Goal: Task Accomplishment & Management: Use online tool/utility

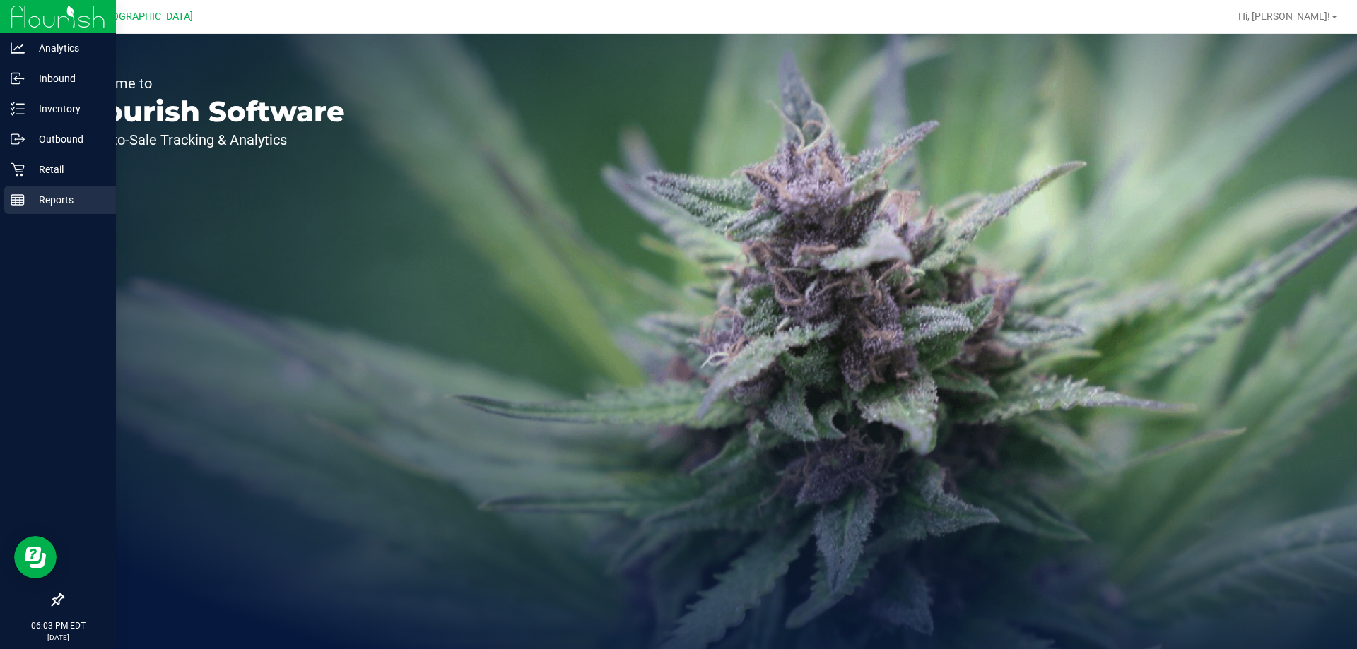
click at [61, 195] on p "Reports" at bounding box center [67, 199] width 85 height 17
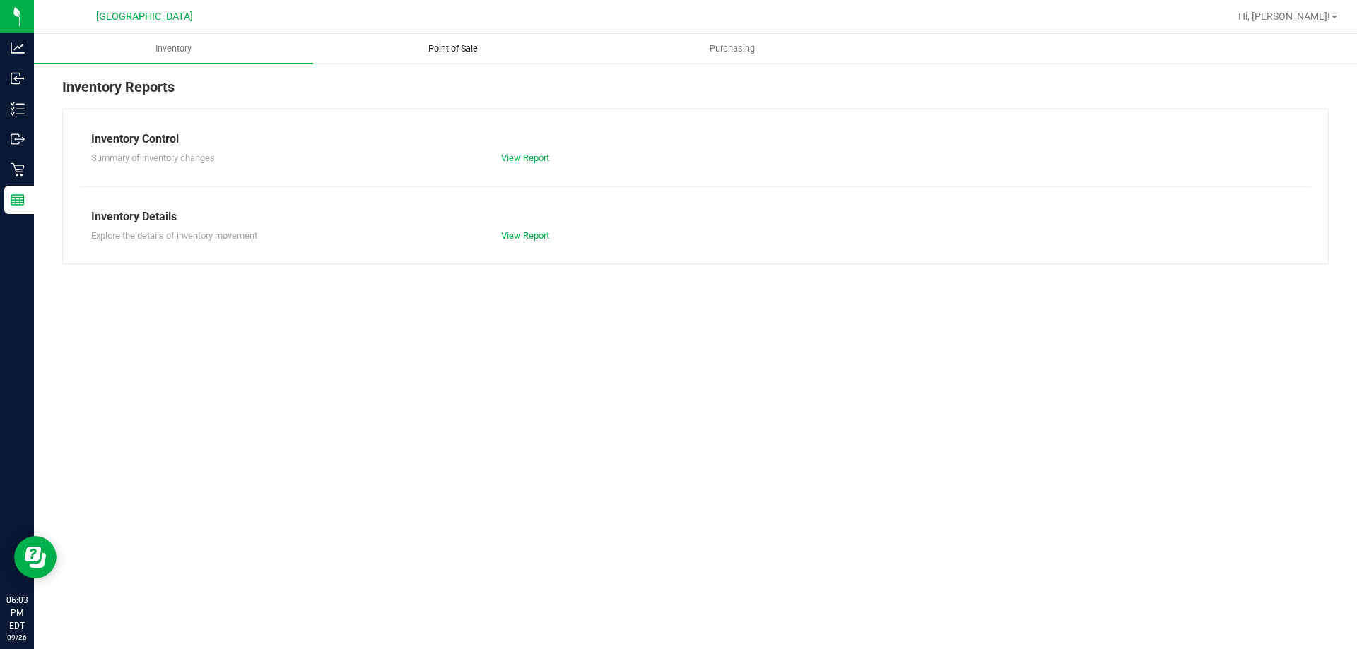
click at [451, 55] on uib-tab-heading "Point of Sale" at bounding box center [453, 49] width 278 height 28
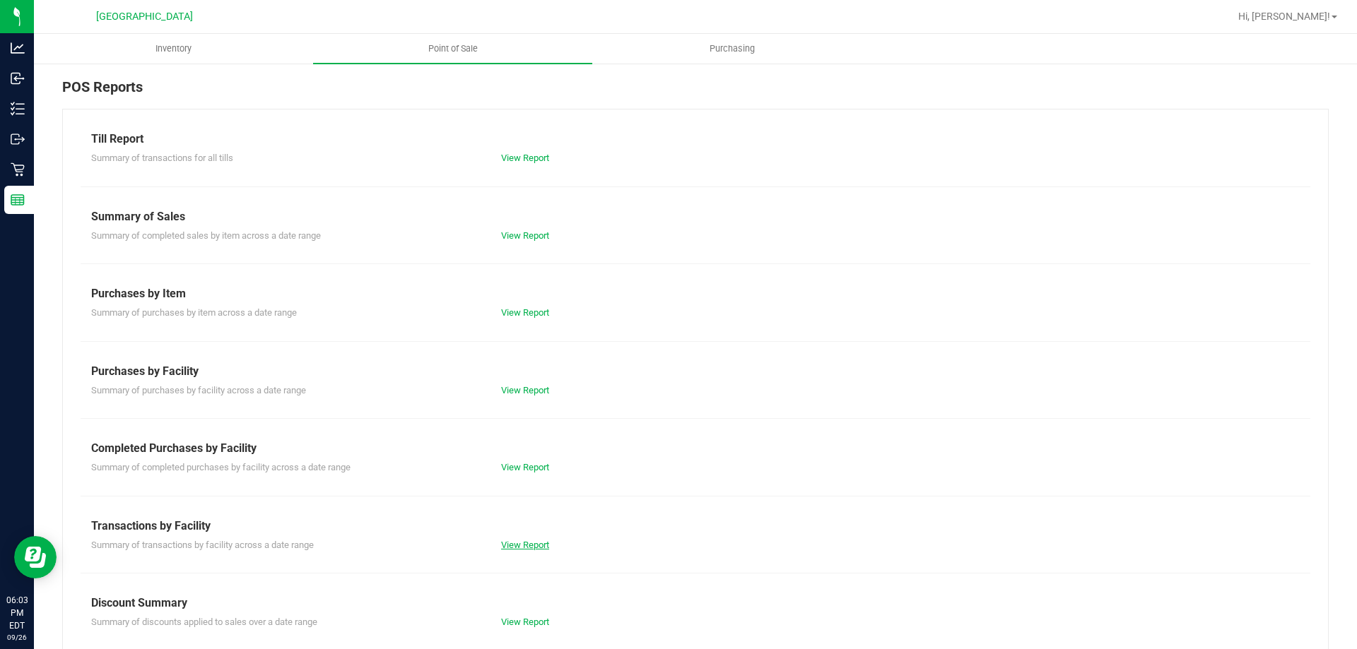
click at [529, 544] on link "View Report" at bounding box center [525, 545] width 48 height 11
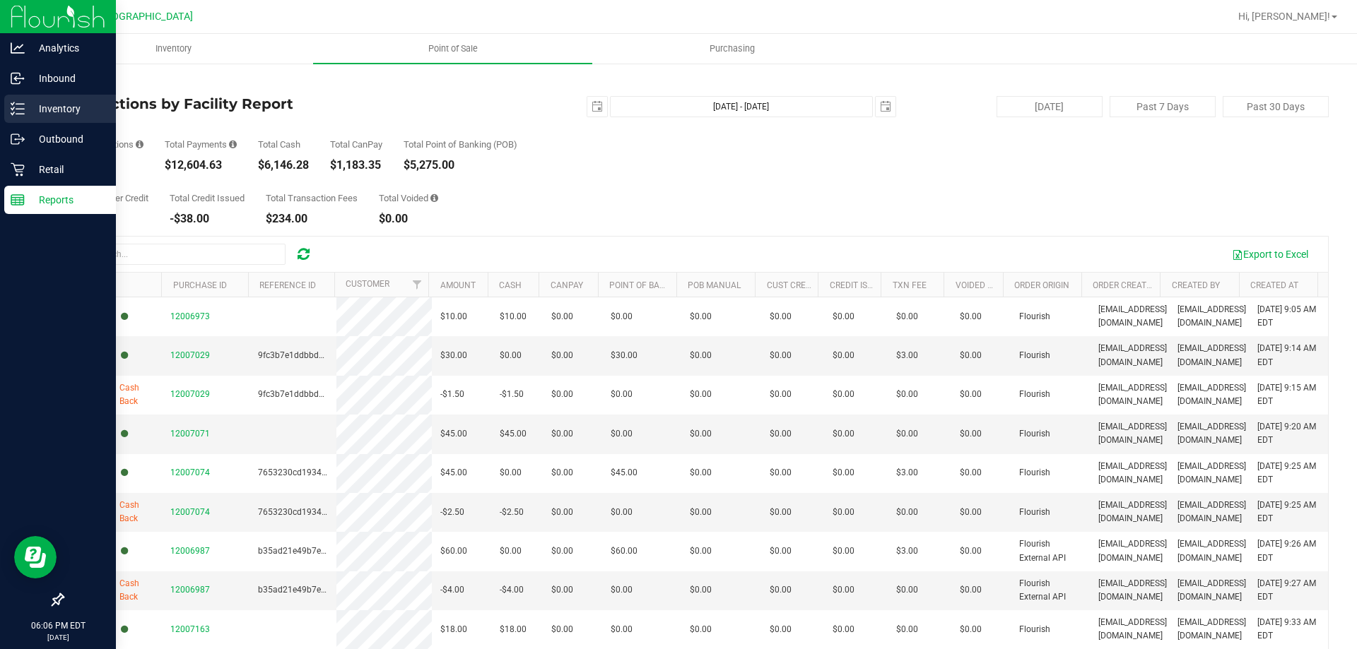
click at [36, 110] on p "Inventory" at bounding box center [67, 108] width 85 height 17
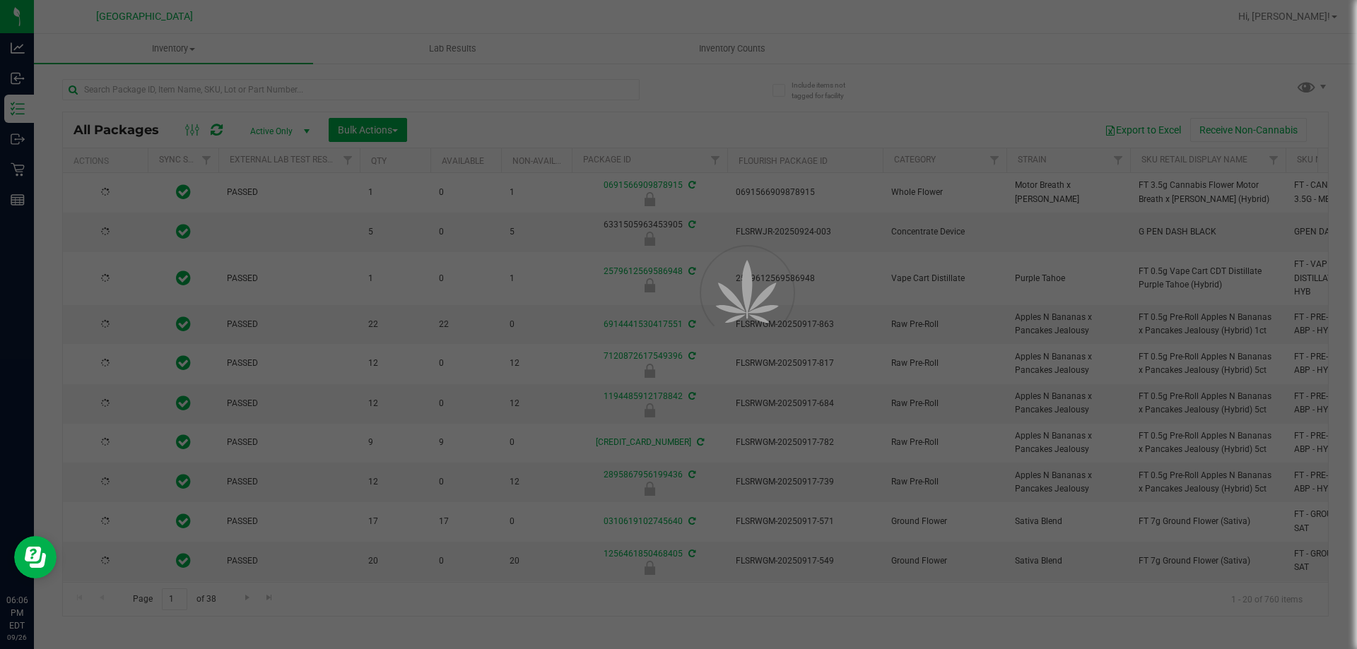
click at [728, 46] on div at bounding box center [678, 324] width 1357 height 649
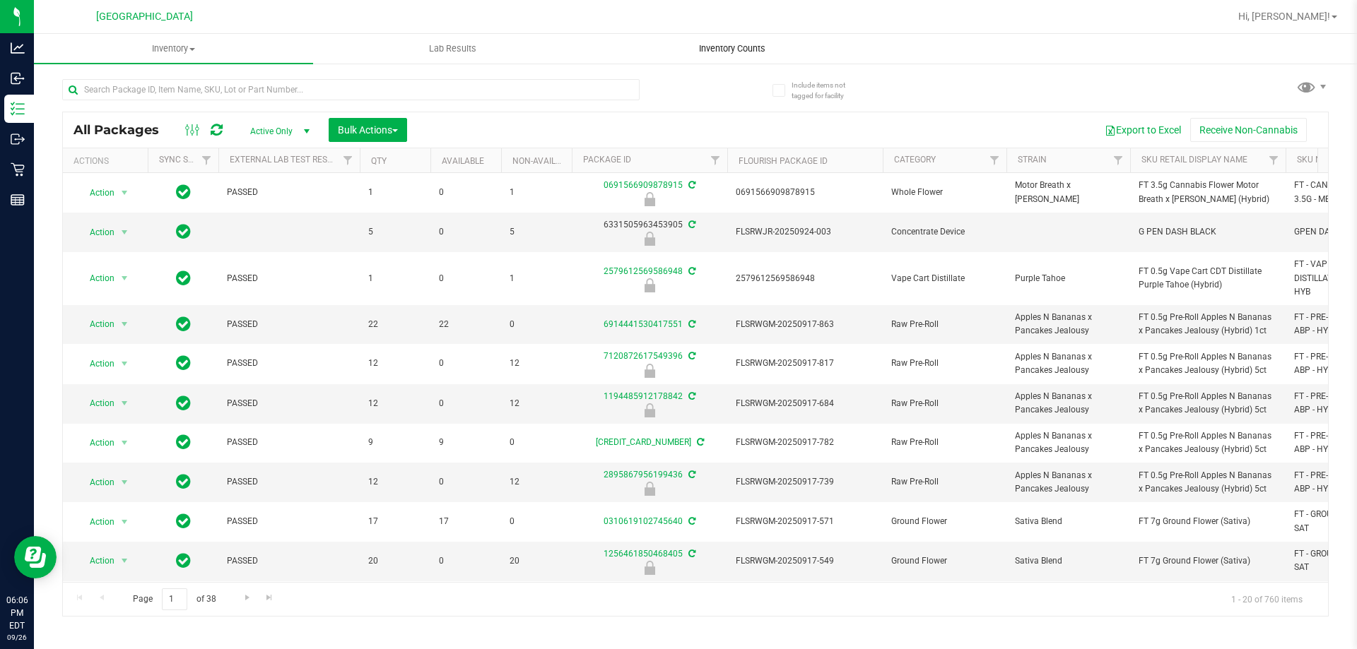
click at [728, 48] on span "Inventory Counts" at bounding box center [732, 48] width 105 height 13
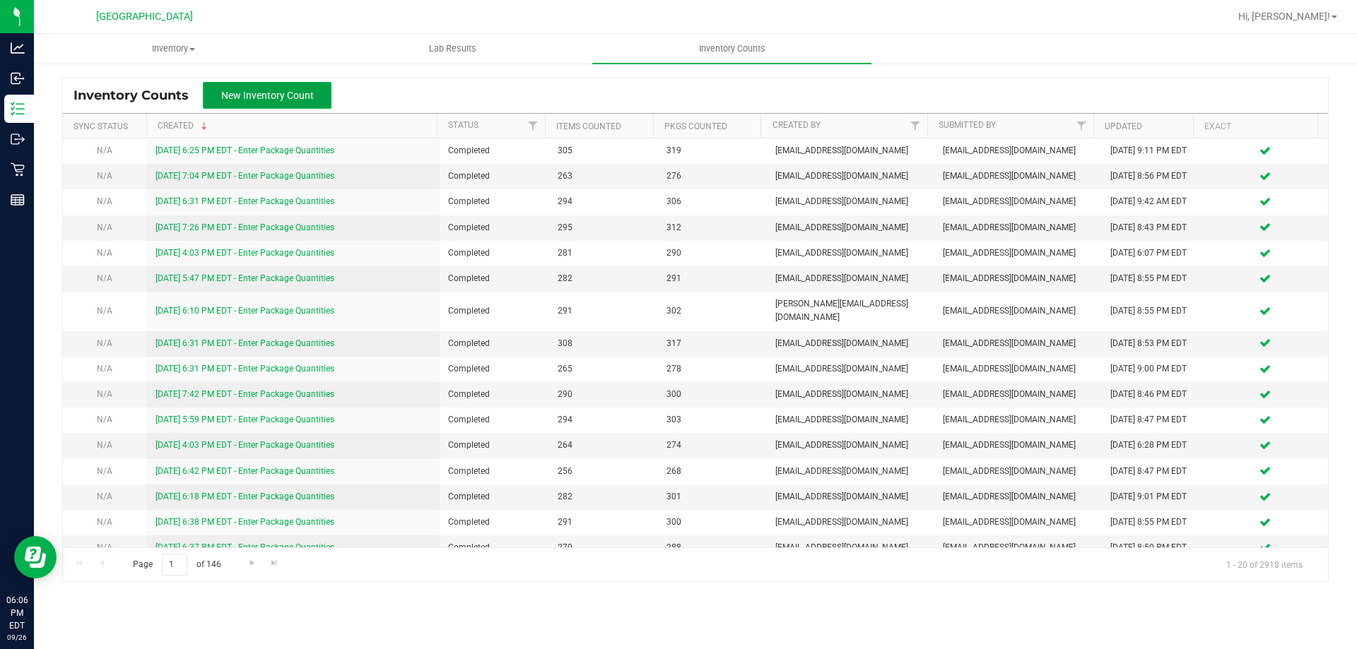
click at [261, 98] on span "New Inventory Count" at bounding box center [267, 95] width 93 height 11
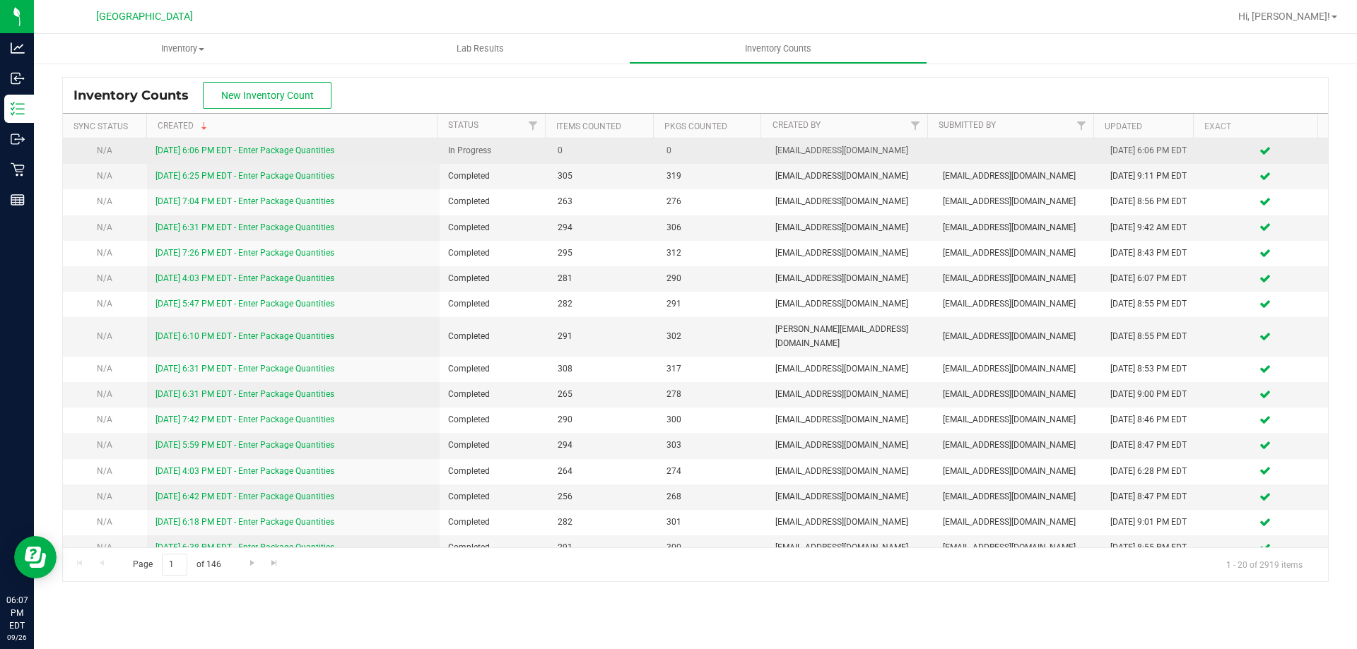
click at [242, 150] on link "[DATE] 6:06 PM EDT - Enter Package Quantities" at bounding box center [244, 151] width 179 height 10
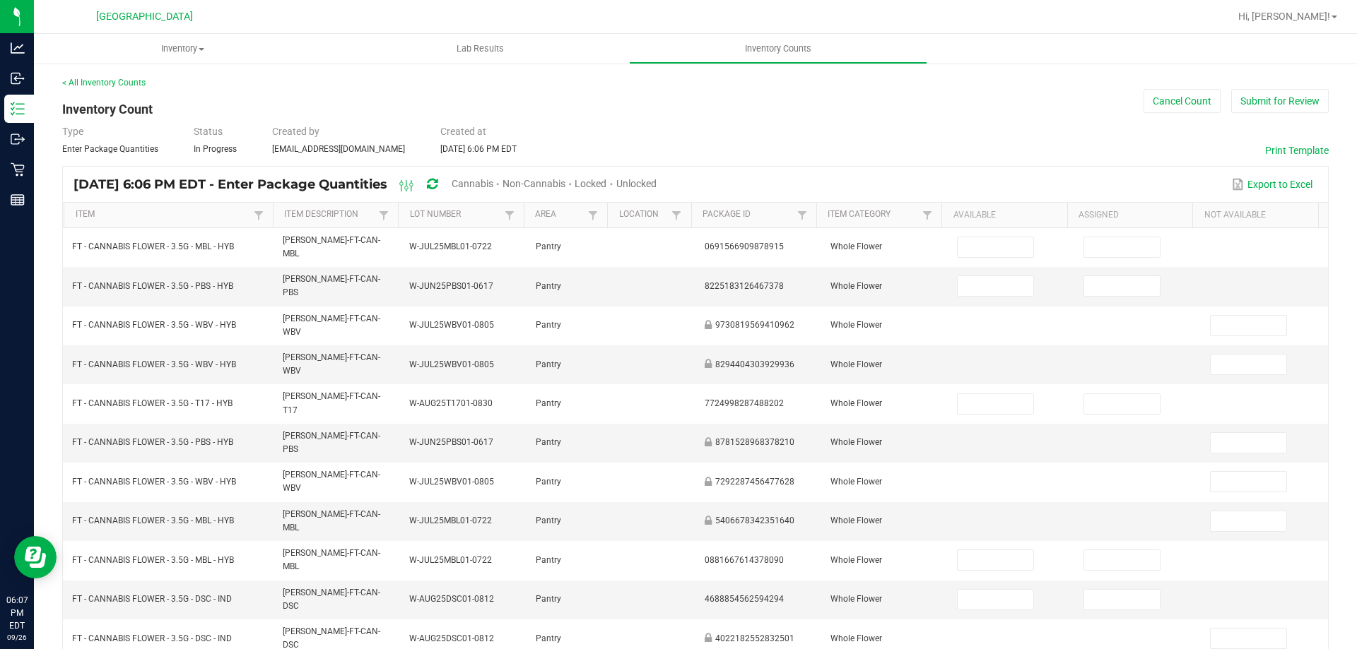
click at [493, 185] on span "Cannabis" at bounding box center [473, 183] width 42 height 11
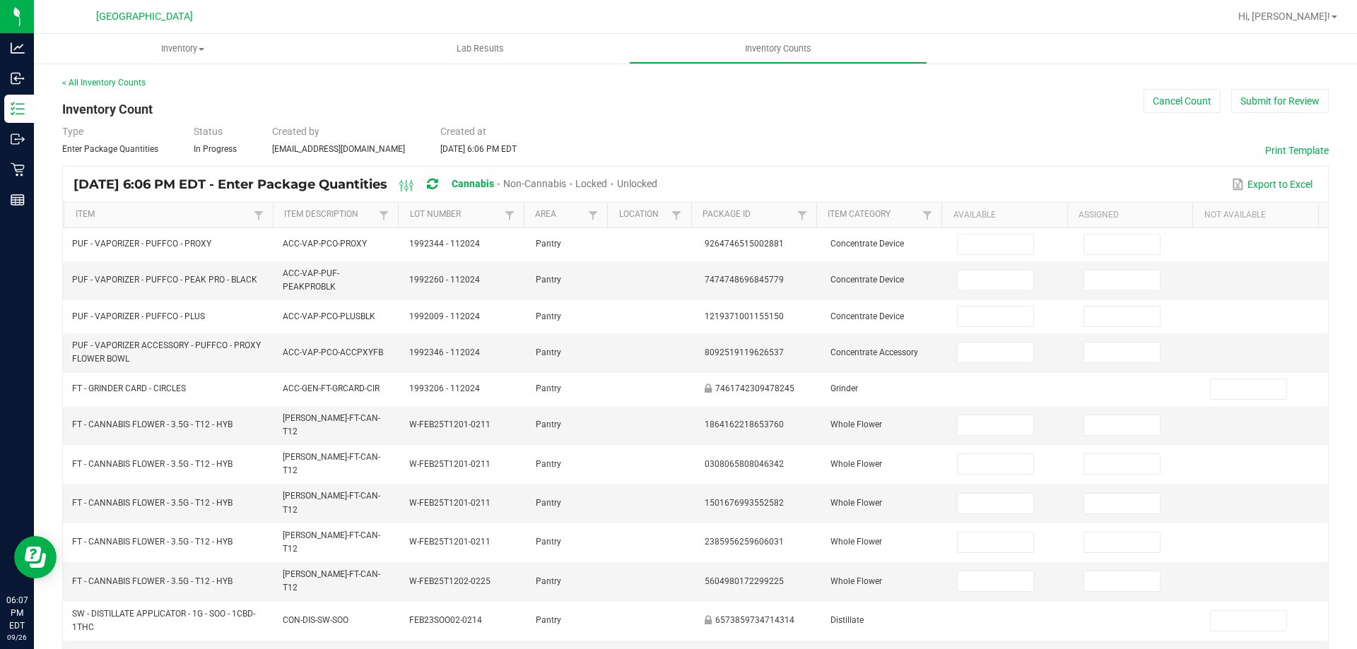
click at [657, 177] on div "Unlocked" at bounding box center [637, 185] width 40 height 26
click at [657, 182] on span "Unlocked" at bounding box center [637, 183] width 40 height 11
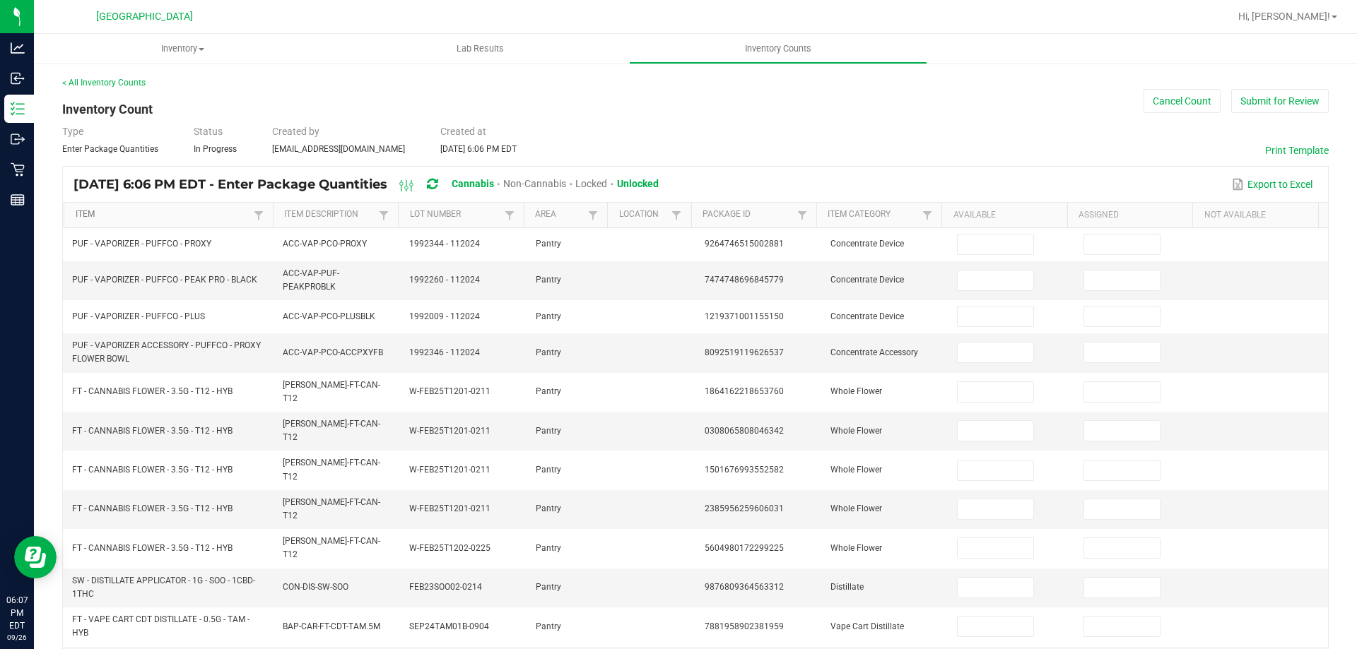
click at [78, 219] on link "Item" at bounding box center [163, 214] width 175 height 11
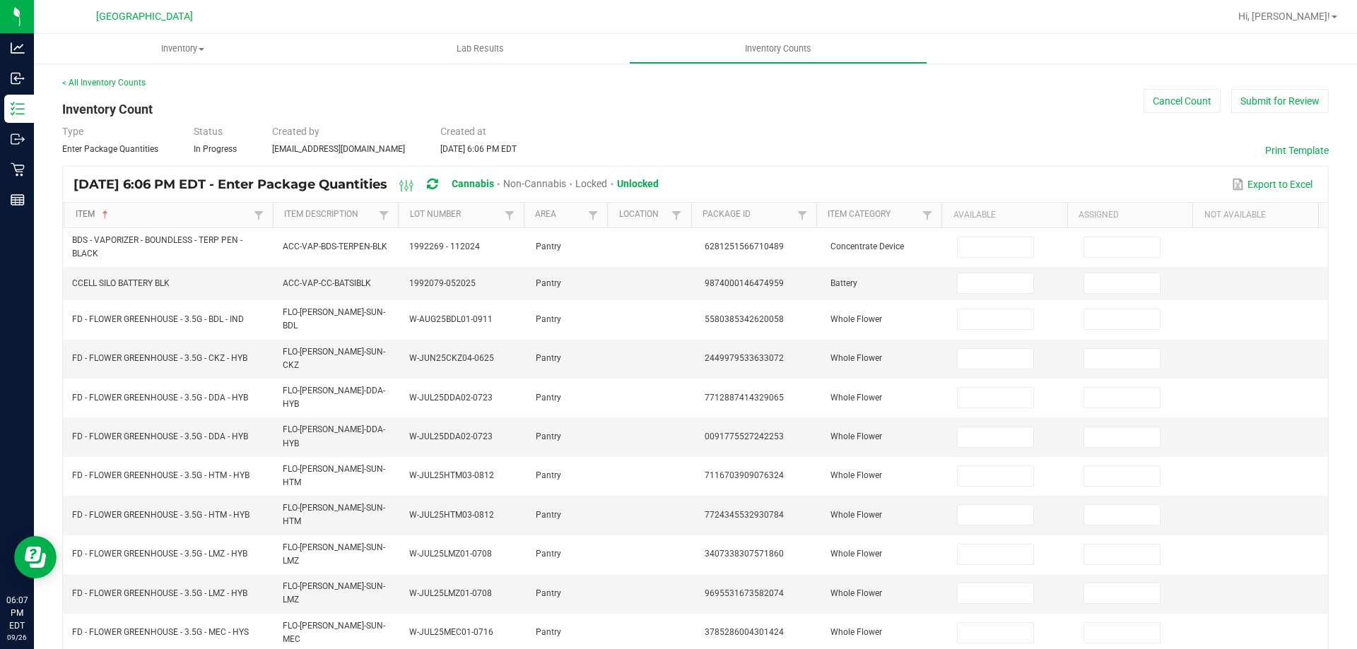
click at [78, 217] on link "Item" at bounding box center [163, 214] width 175 height 11
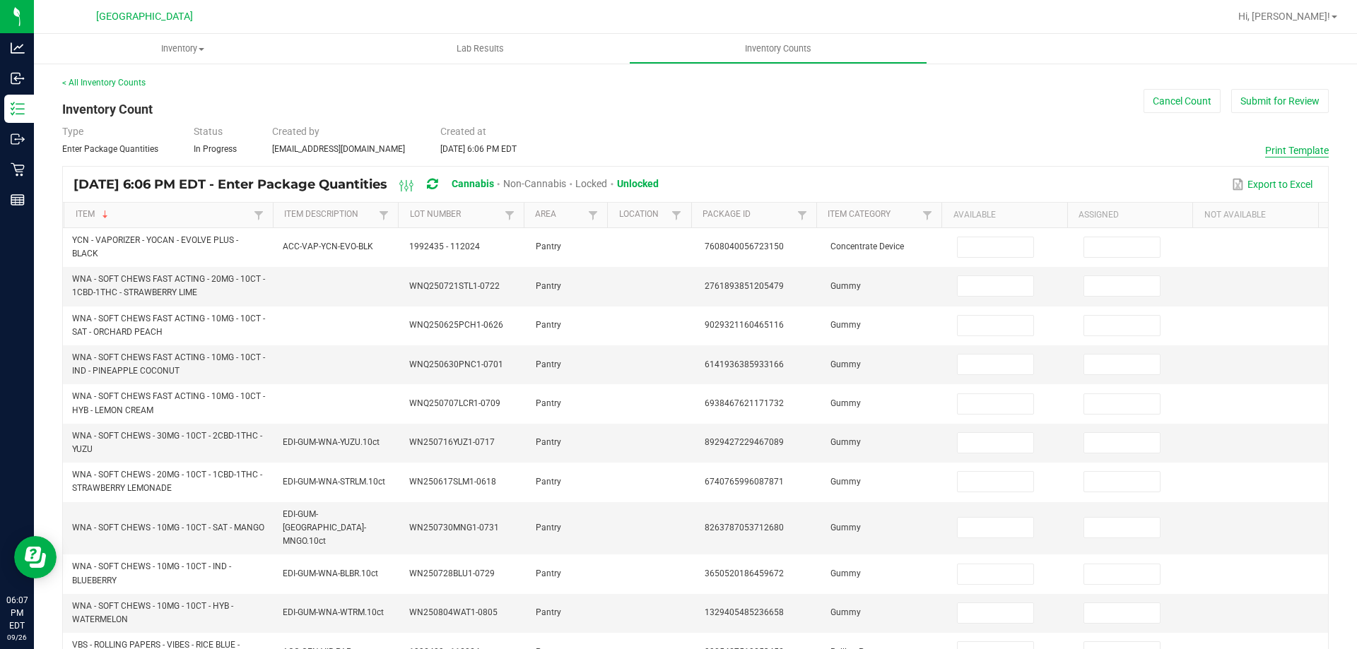
click at [1291, 150] on button "Print Template" at bounding box center [1297, 150] width 64 height 14
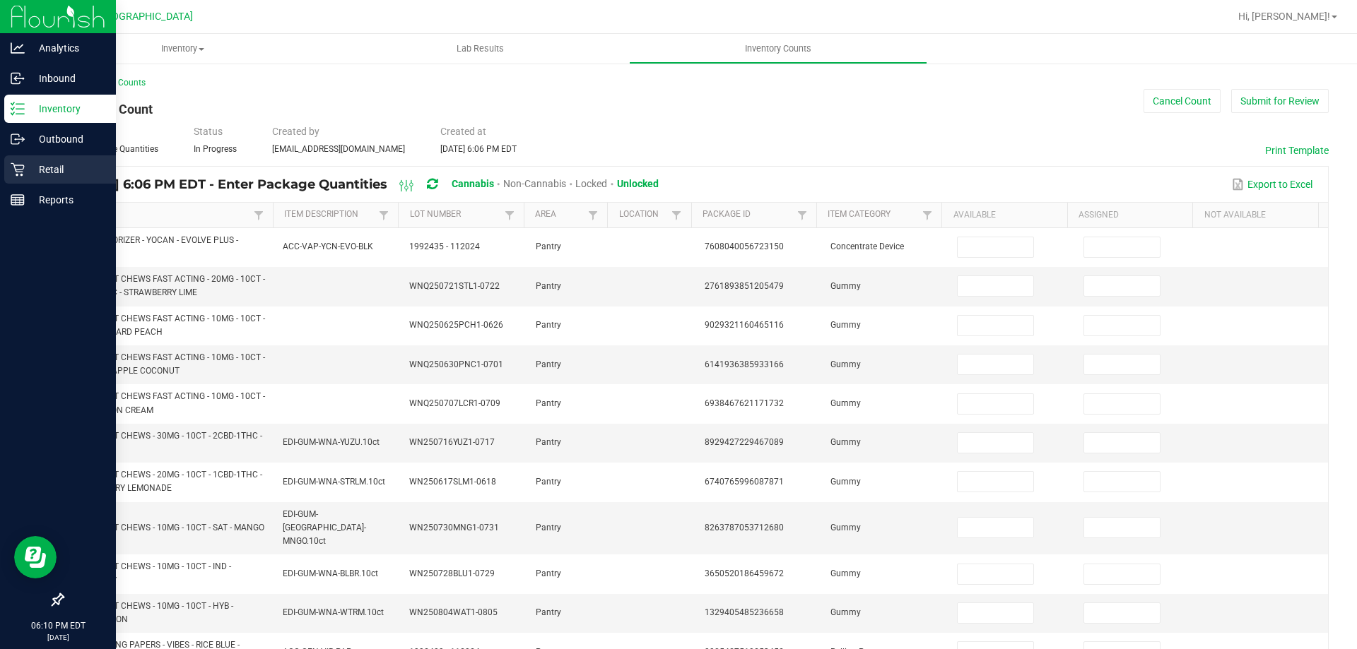
click at [28, 170] on p "Retail" at bounding box center [67, 169] width 85 height 17
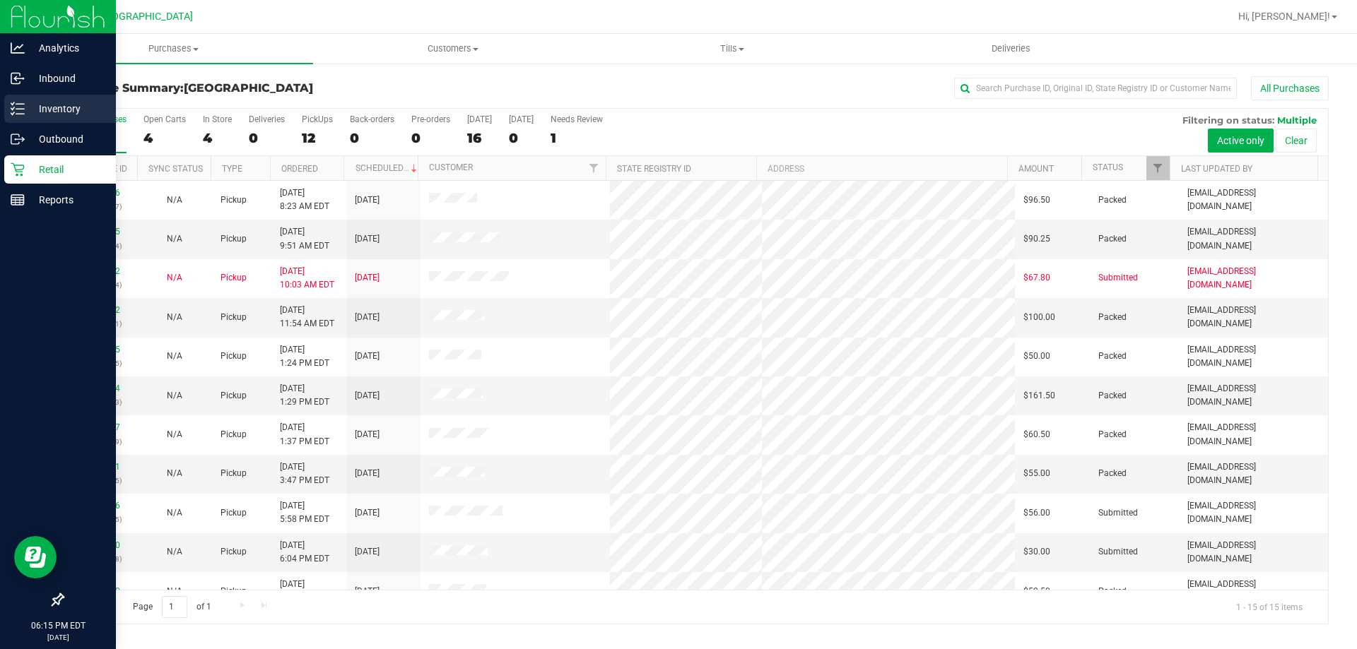
click at [35, 105] on p "Inventory" at bounding box center [67, 108] width 85 height 17
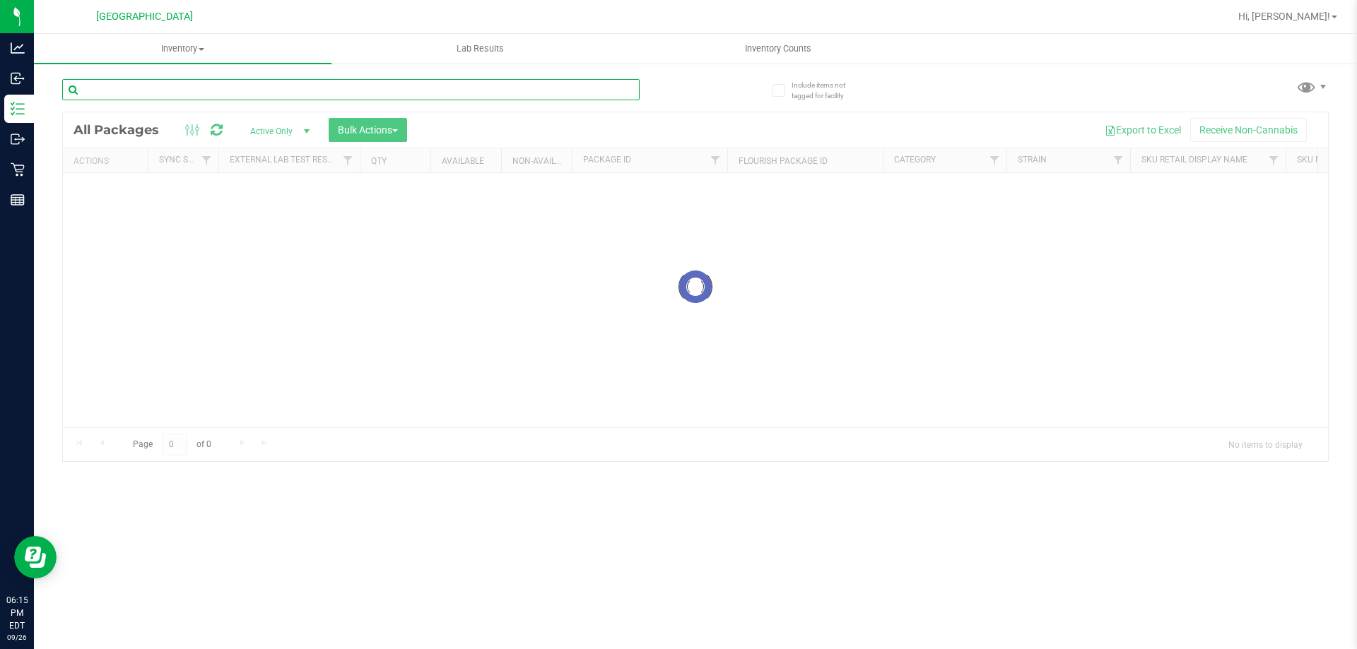
click at [206, 95] on input "text" at bounding box center [350, 89] width 577 height 21
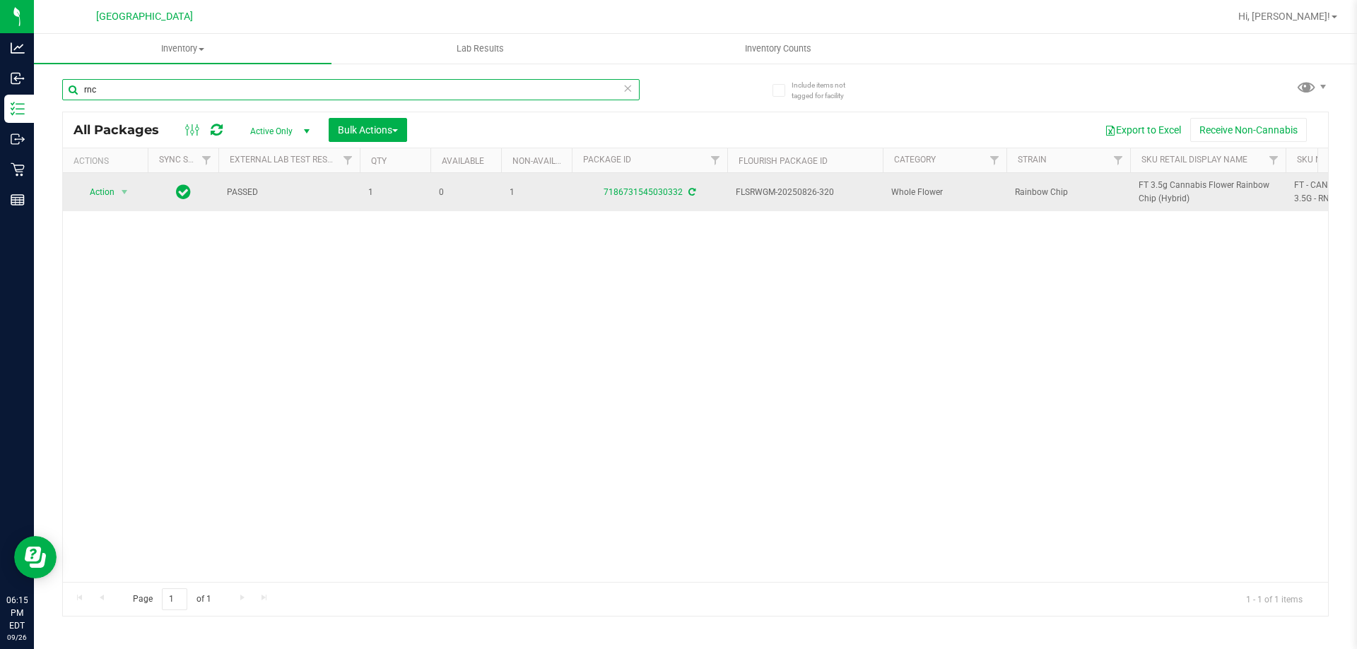
type input "rnc"
click at [1201, 184] on span "FT 3.5g Cannabis Flower Rainbow Chip (Hybrid)" at bounding box center [1207, 192] width 138 height 27
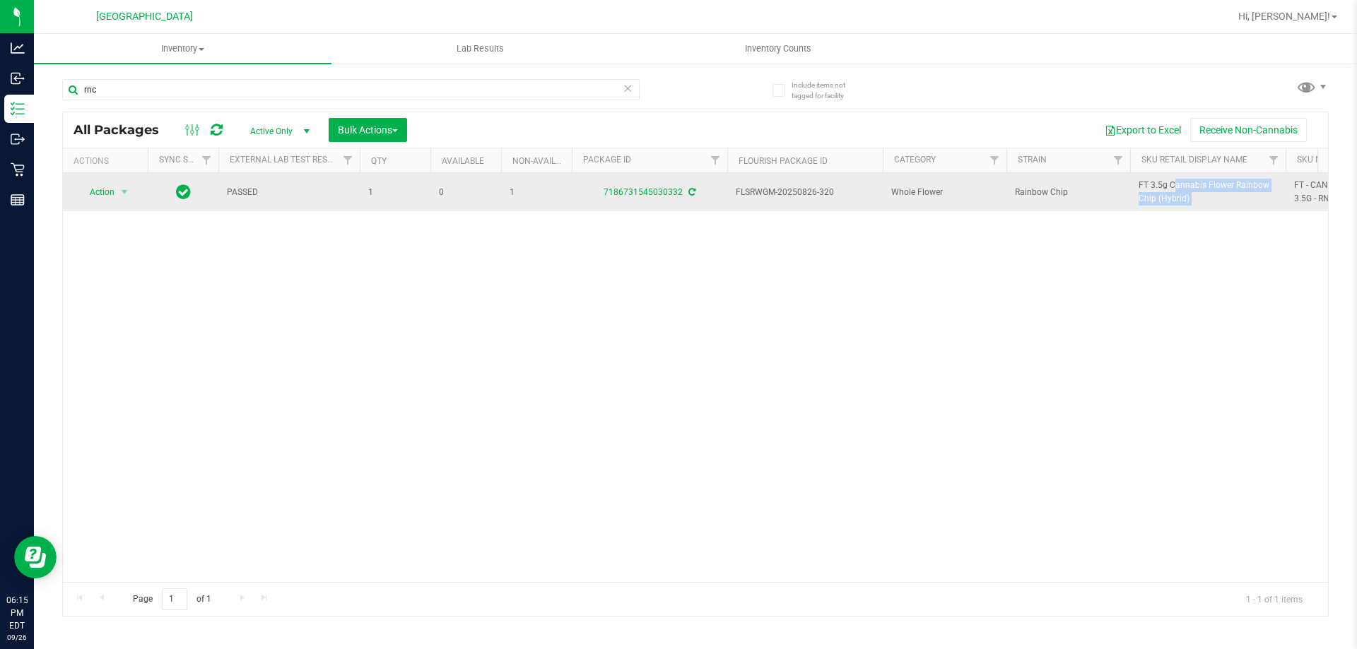
click at [1201, 184] on span "FT 3.5g Cannabis Flower Rainbow Chip (Hybrid)" at bounding box center [1207, 192] width 138 height 27
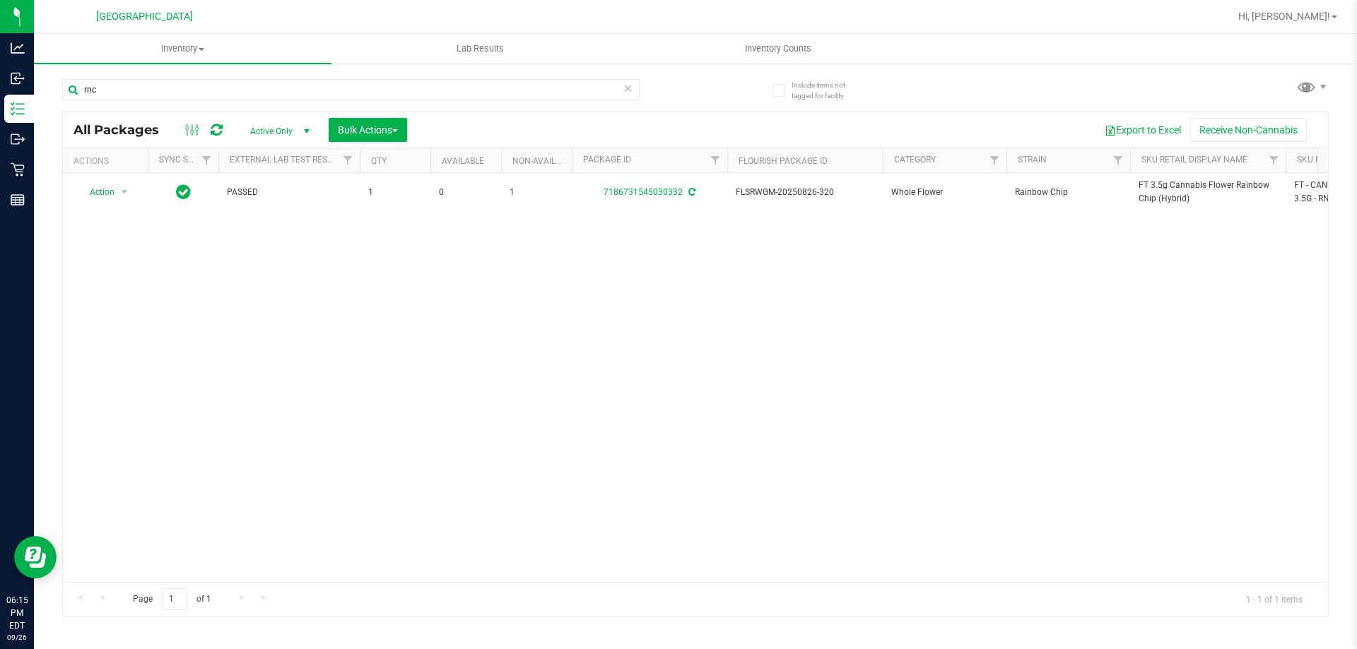
click at [1134, 354] on div "Action Action Adjust qty Create package Edit attributes Global inventory Locate…" at bounding box center [695, 377] width 1265 height 409
